Goal: Find specific fact: Find contact information

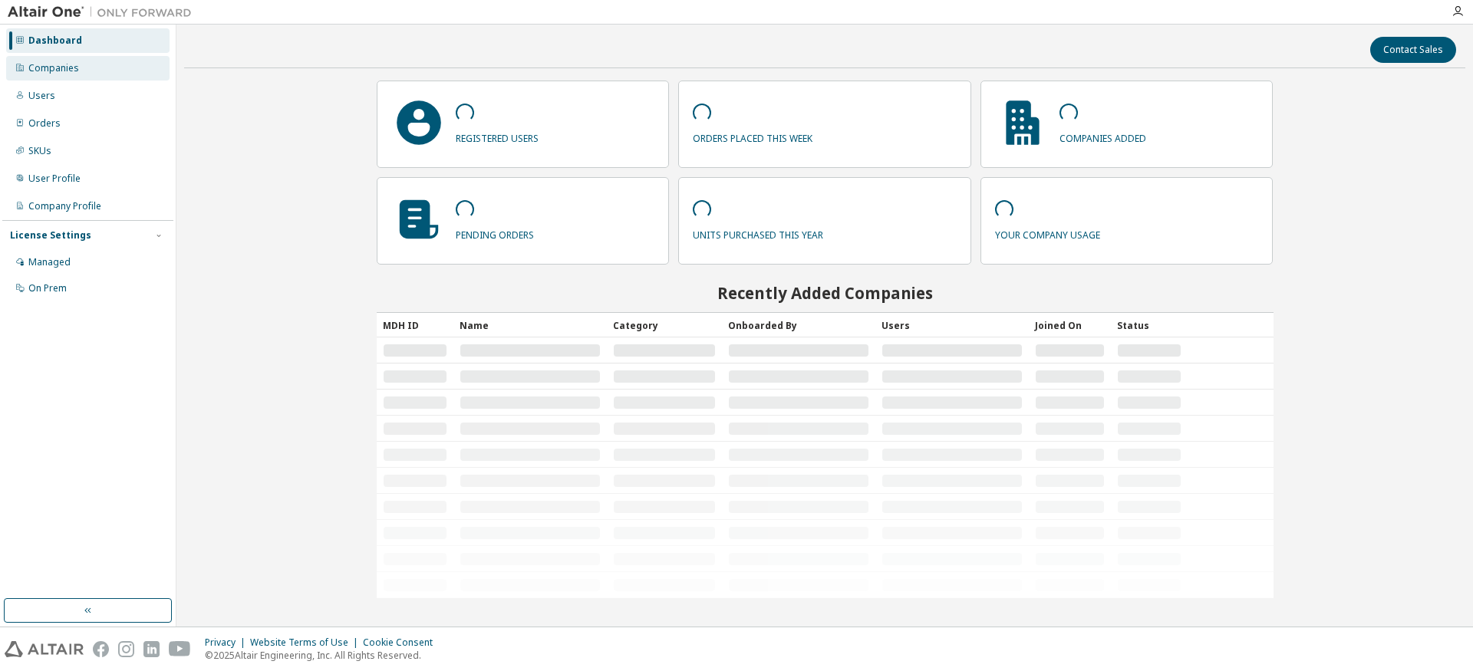
click at [71, 68] on div "Companies" at bounding box center [53, 68] width 51 height 12
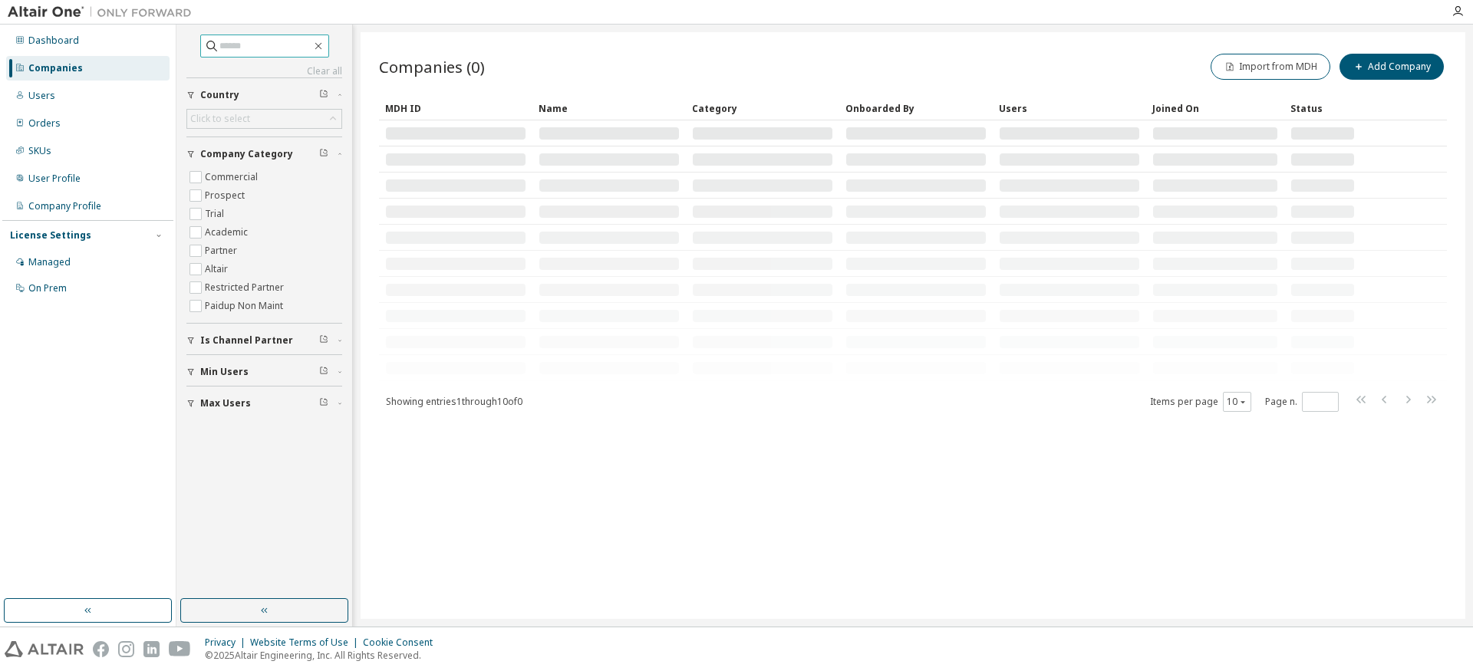
click at [234, 53] on input "text" at bounding box center [265, 45] width 92 height 15
type input "**********"
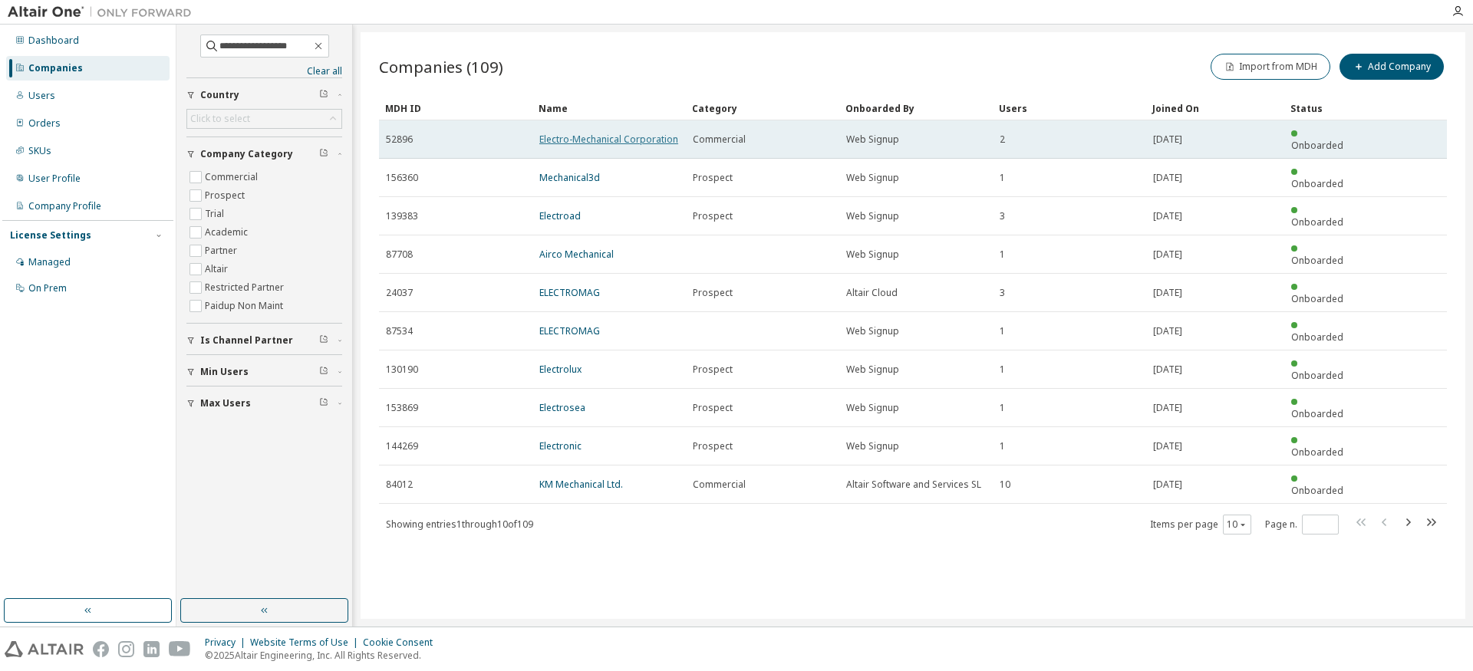
click at [592, 136] on link "Electro-Mechanical Corporation" at bounding box center [608, 139] width 139 height 13
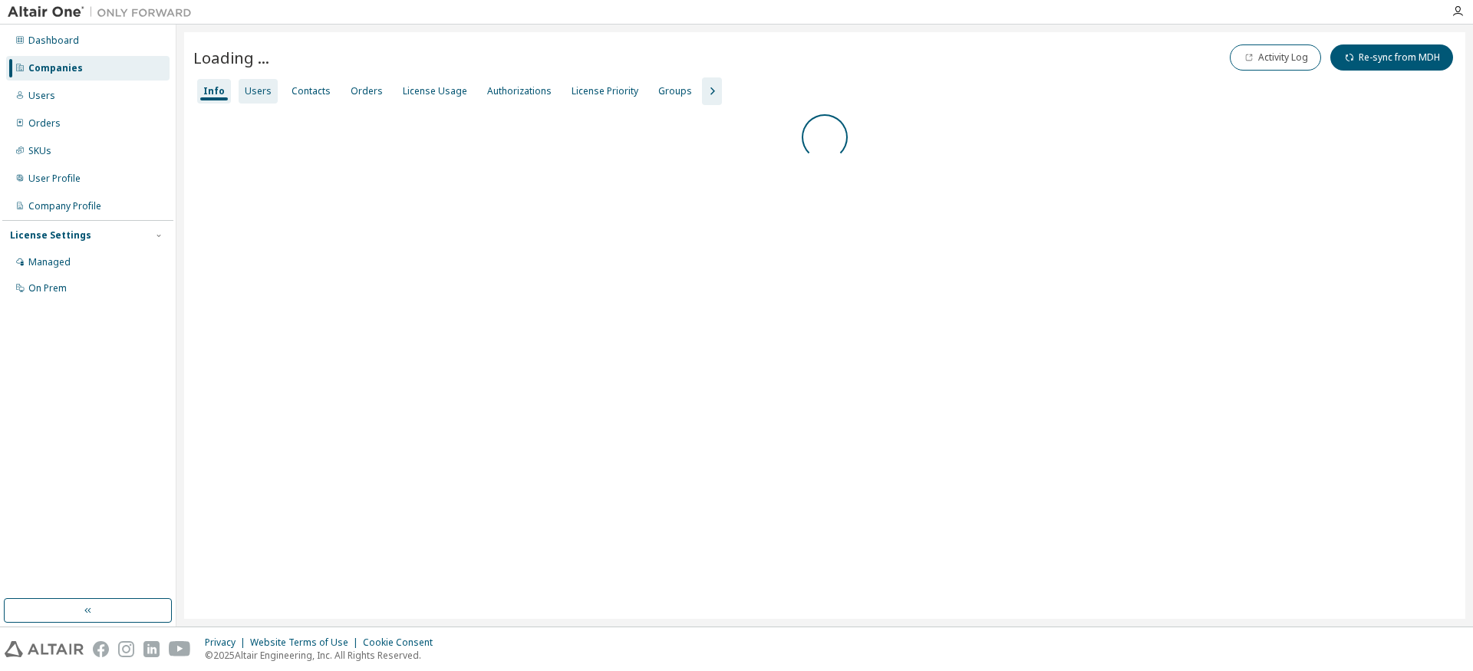
click at [260, 94] on div "Users" at bounding box center [258, 91] width 27 height 12
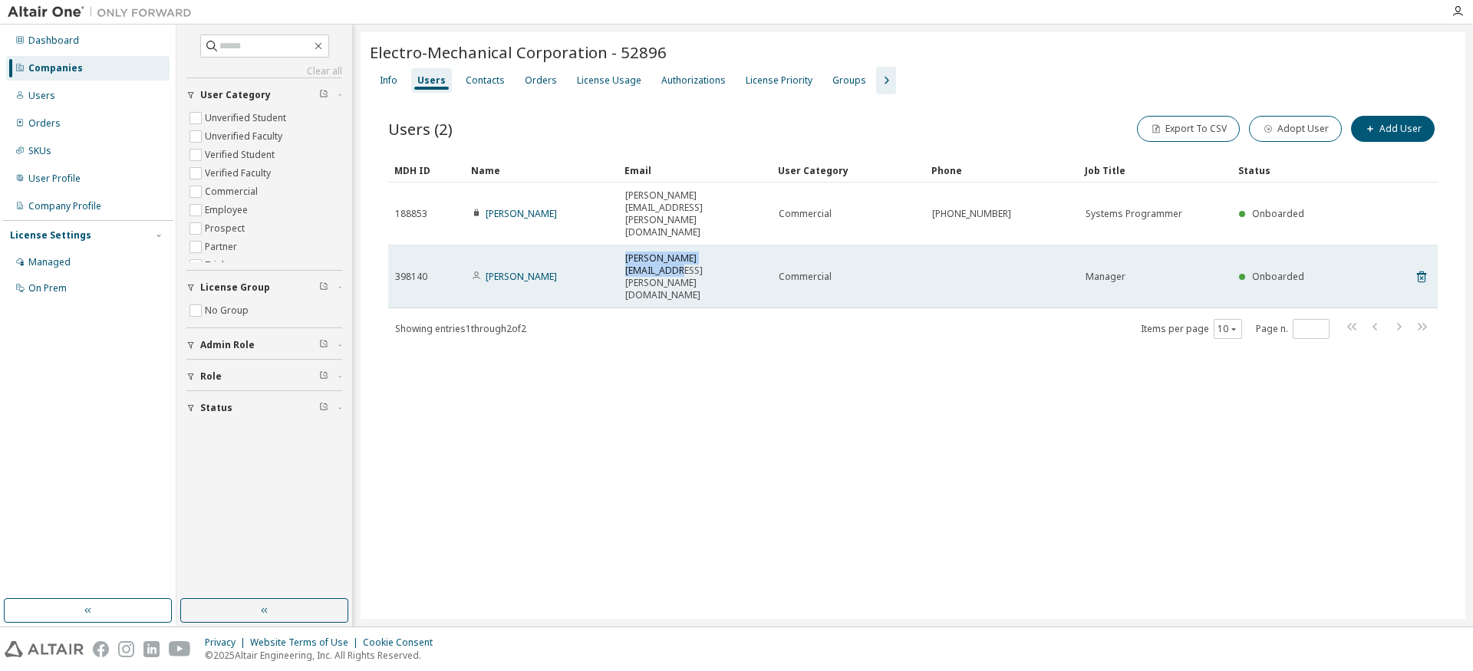
drag, startPoint x: 618, startPoint y: 236, endPoint x: 760, endPoint y: 230, distance: 141.3
click at [760, 246] on td "Ilse.Contreras@mafesa.mx" at bounding box center [694, 277] width 153 height 63
copy span "Ilse.Contreras@mafesa.mx"
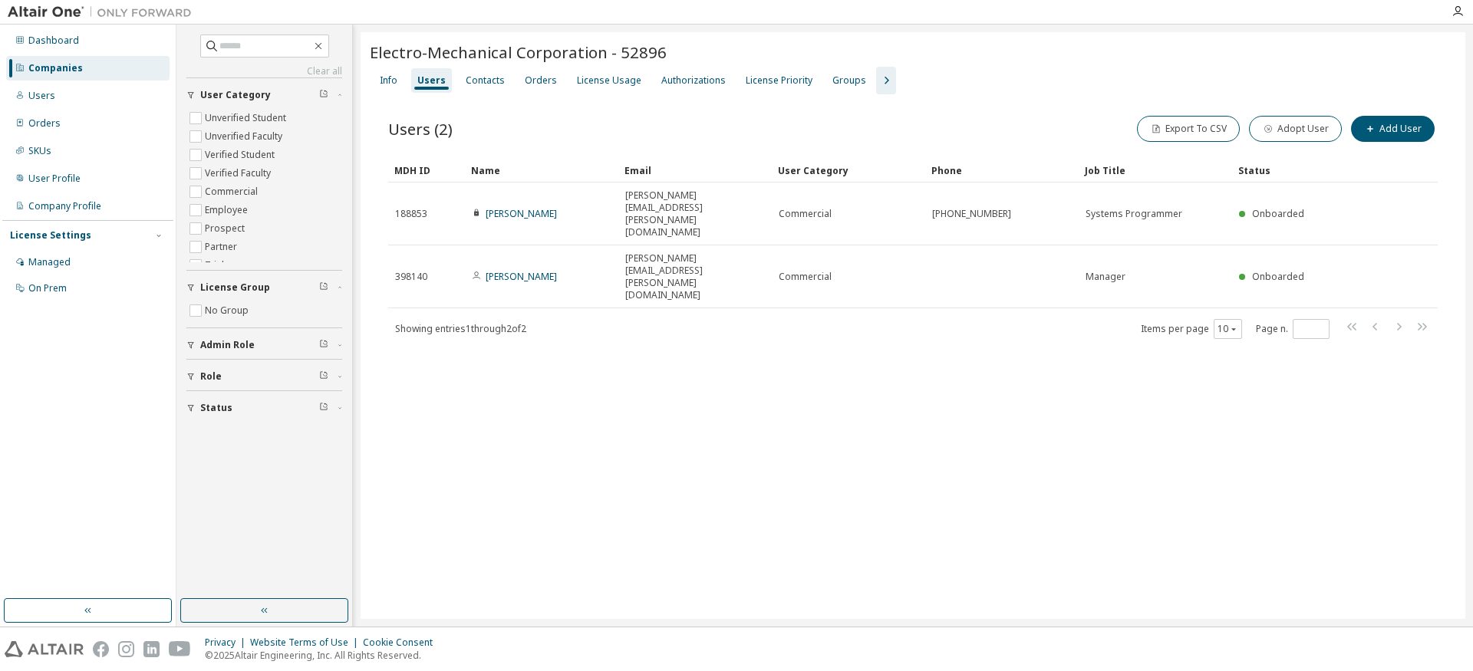
click at [803, 396] on div "Electro-Mechanical Corporation - 52896 Clear Load Save Save As Field Operator V…" at bounding box center [913, 325] width 1105 height 587
